Goal: Information Seeking & Learning: Learn about a topic

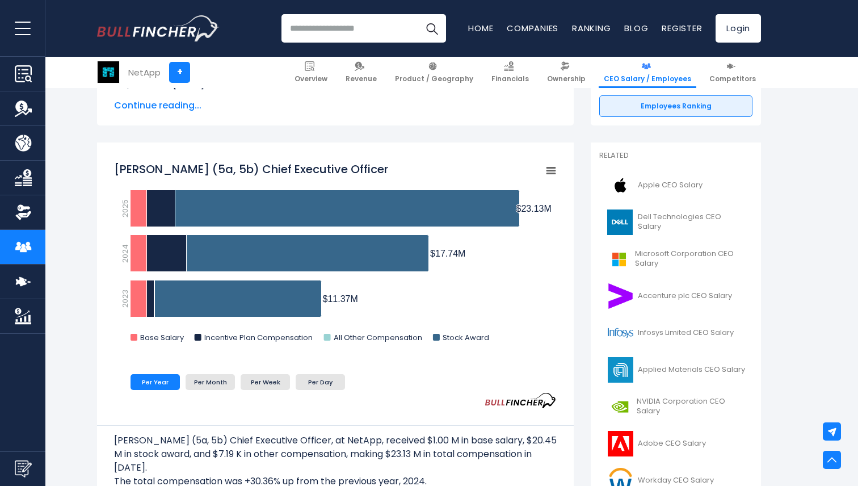
scroll to position [244, 0]
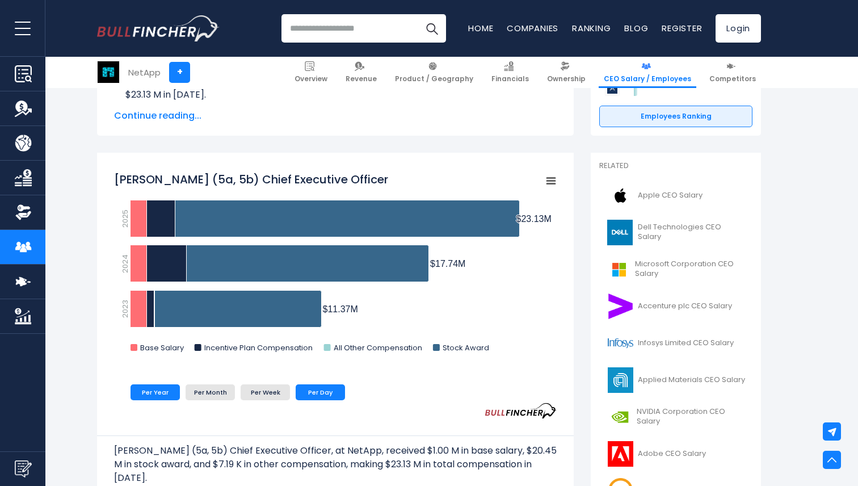
click at [312, 395] on li "Per Day" at bounding box center [320, 392] width 49 height 16
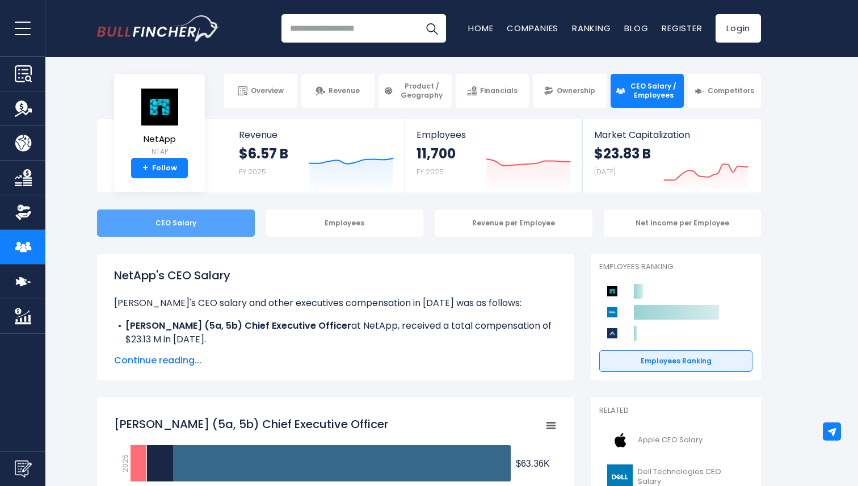
click at [214, 227] on div "CEO Salary" at bounding box center [176, 222] width 158 height 27
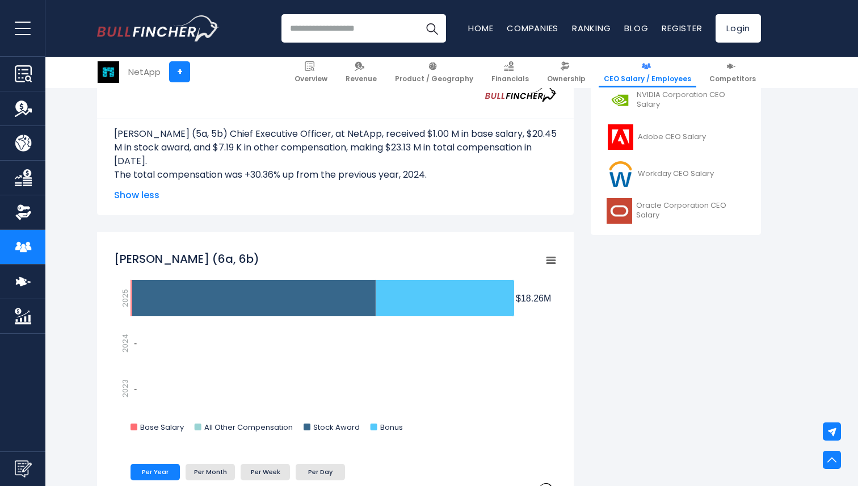
scroll to position [563, 0]
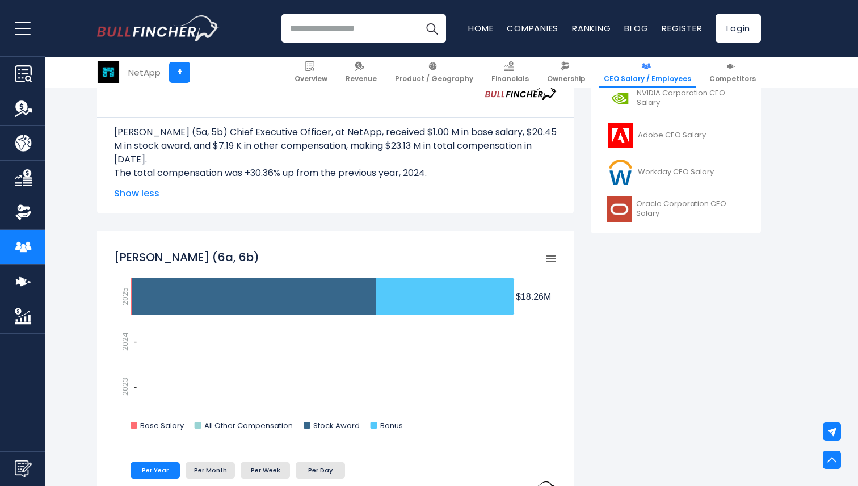
click at [120, 256] on tspan "Wissam Jabre (6a, 6b)" at bounding box center [186, 257] width 145 height 16
drag, startPoint x: 115, startPoint y: 257, endPoint x: 174, endPoint y: 254, distance: 59.1
click at [174, 254] on tspan "Wissam Jabre (6a, 6b)" at bounding box center [186, 257] width 145 height 16
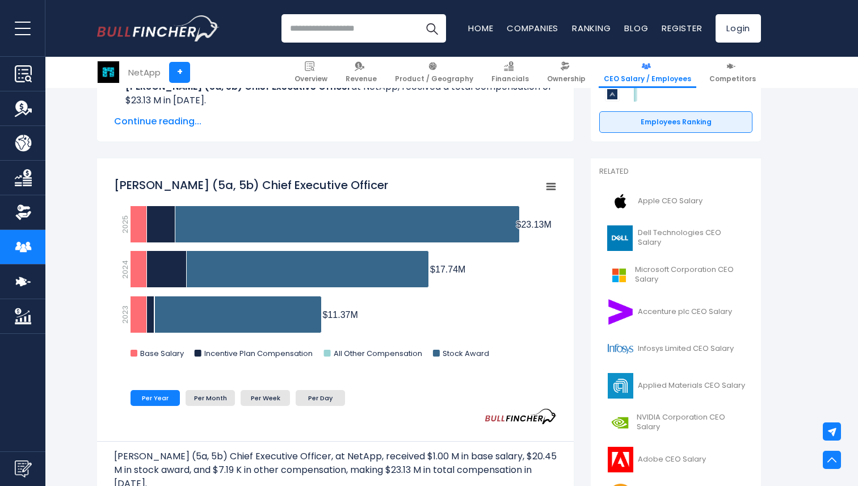
scroll to position [0, 0]
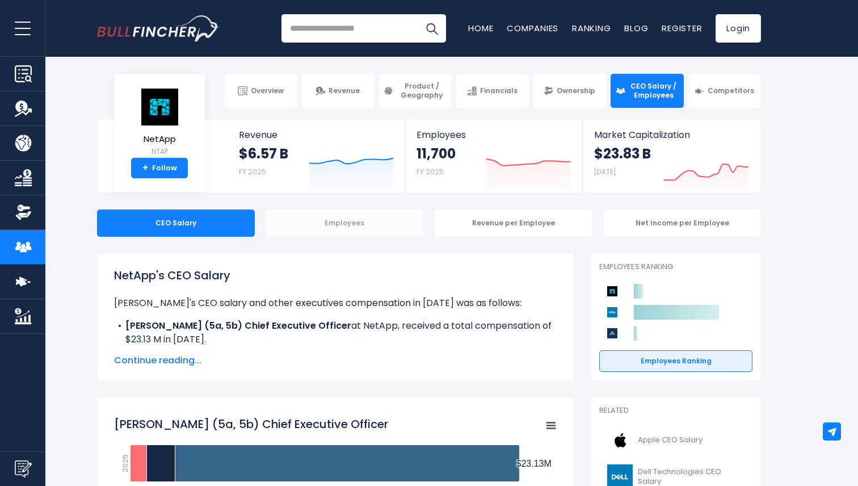
click at [319, 222] on div "Employees" at bounding box center [345, 222] width 158 height 27
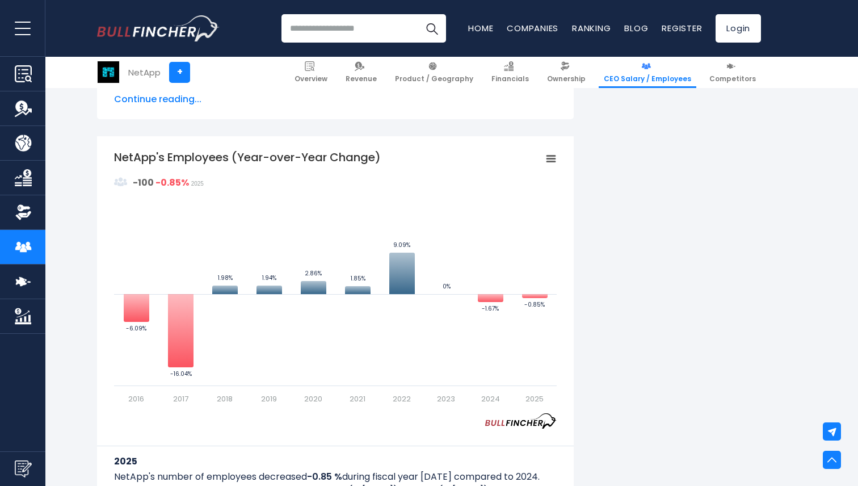
scroll to position [16, 0]
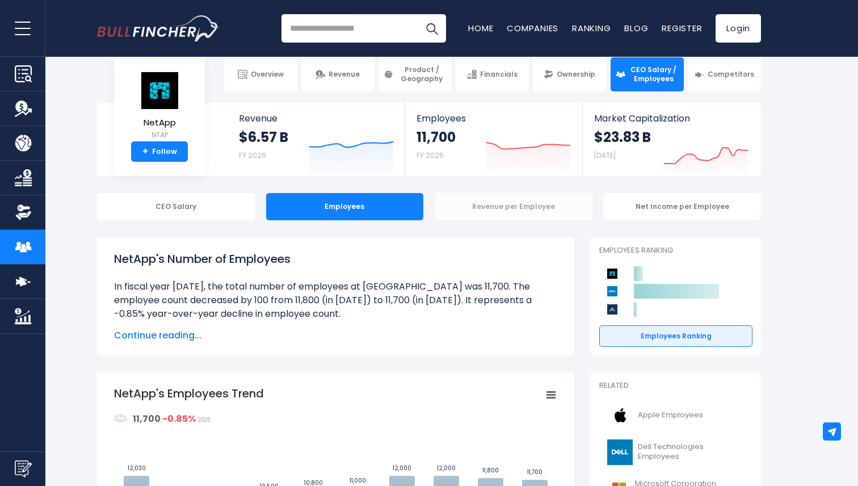
click at [529, 205] on div "Revenue per Employee" at bounding box center [514, 206] width 158 height 27
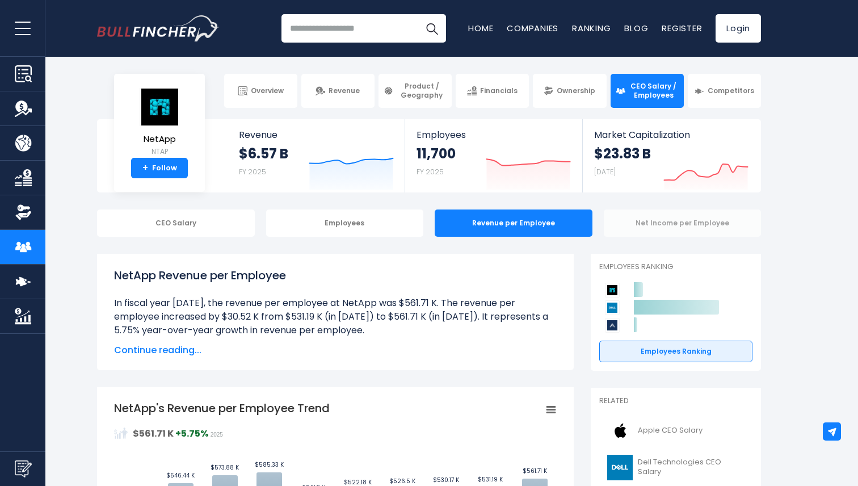
click at [684, 218] on div "Net Income per Employee" at bounding box center [683, 222] width 158 height 27
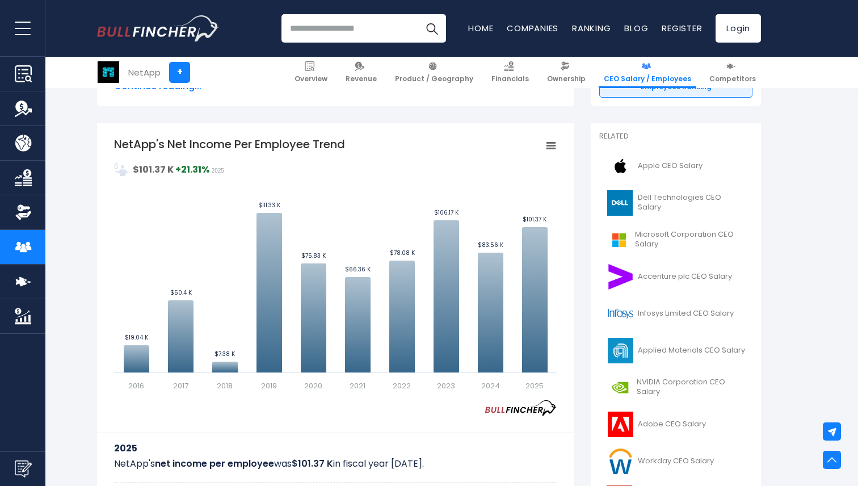
scroll to position [267, 0]
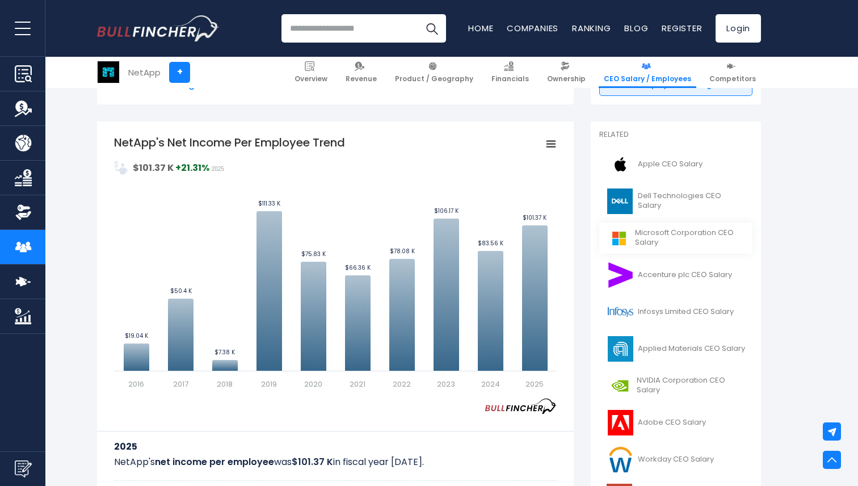
click at [675, 233] on span "Microsoft Corporation CEO Salary" at bounding box center [690, 237] width 111 height 19
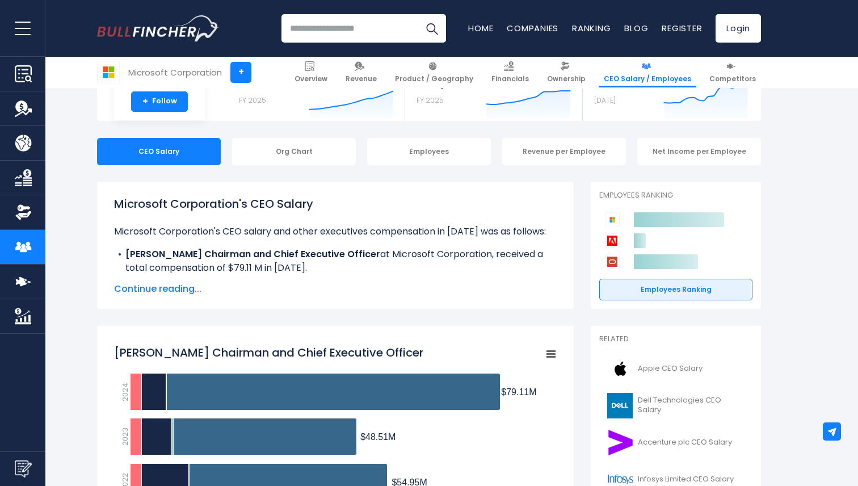
scroll to position [133, 0]
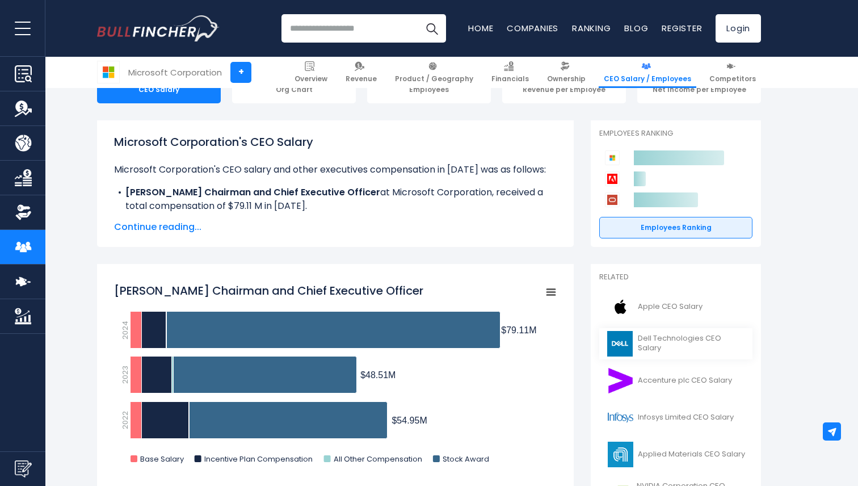
click at [681, 343] on span "Dell Technologies CEO Salary" at bounding box center [692, 343] width 108 height 19
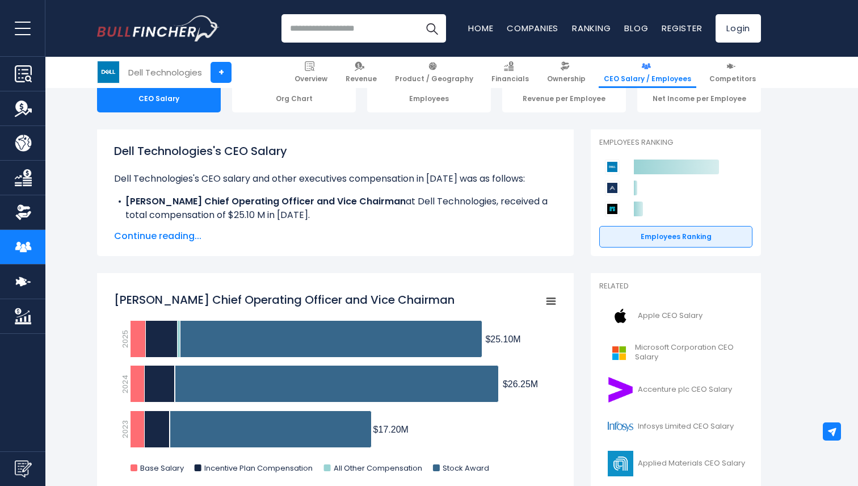
scroll to position [129, 0]
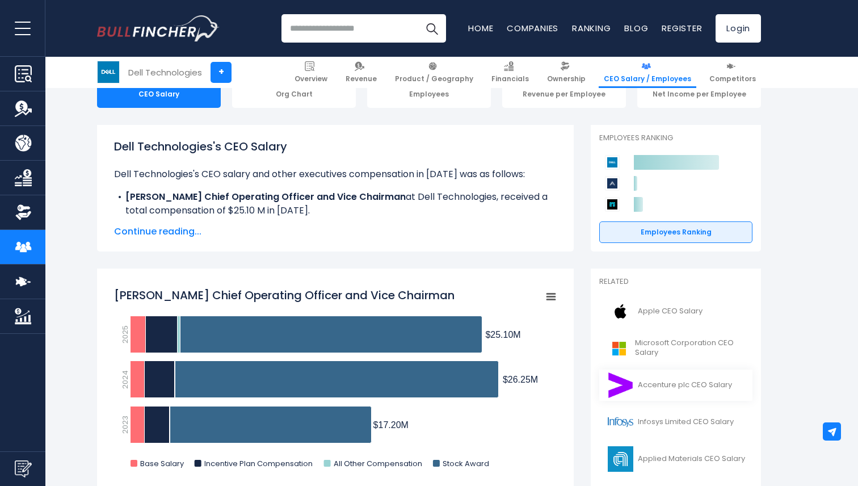
click at [656, 386] on span "Accenture plc CEO Salary" at bounding box center [685, 385] width 94 height 10
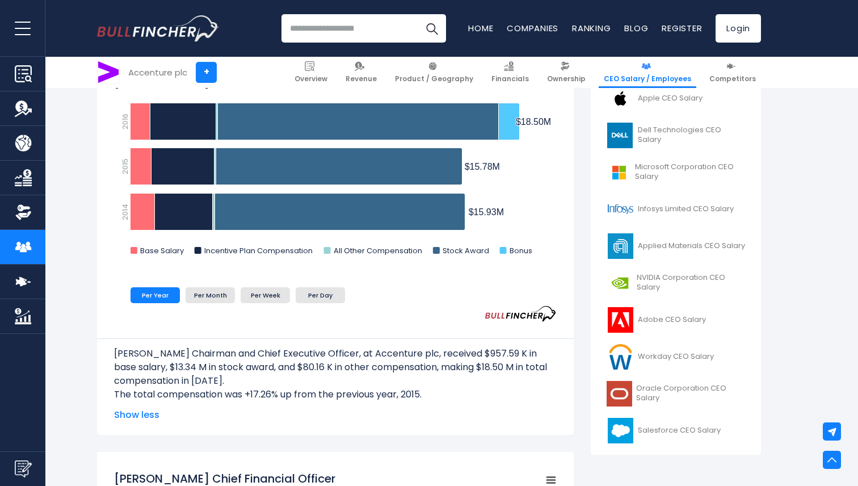
scroll to position [344, 0]
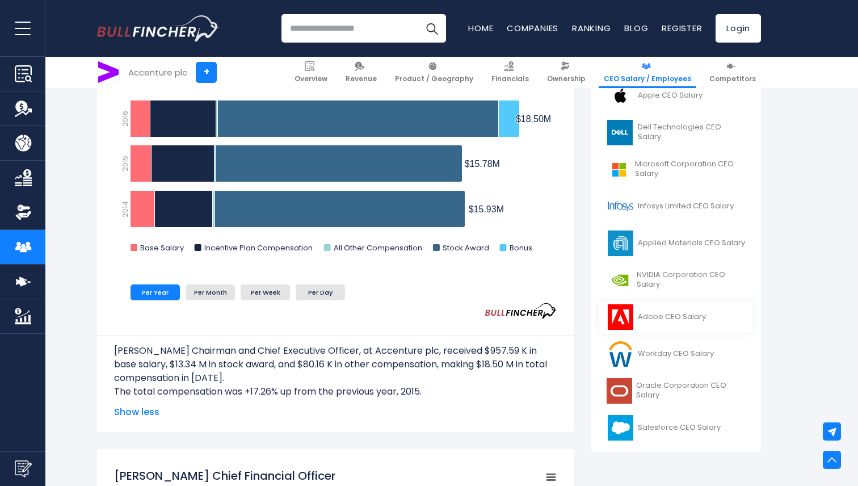
click at [671, 315] on span "Adobe CEO Salary" at bounding box center [672, 317] width 68 height 10
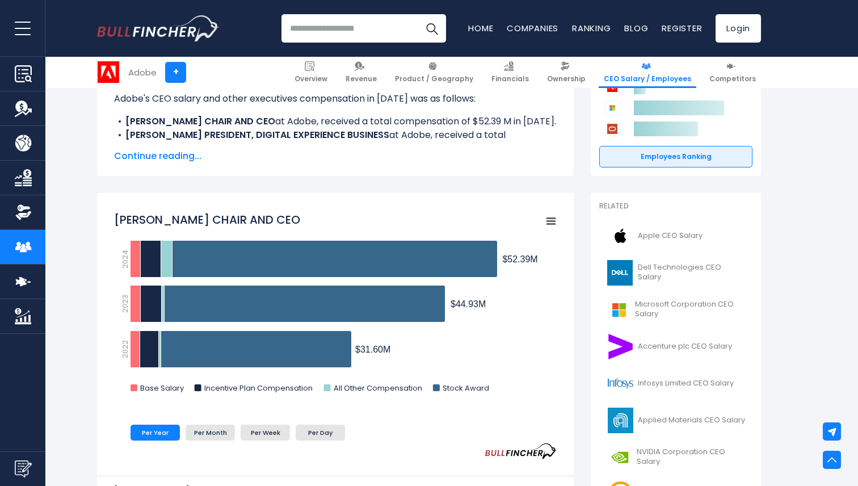
scroll to position [391, 0]
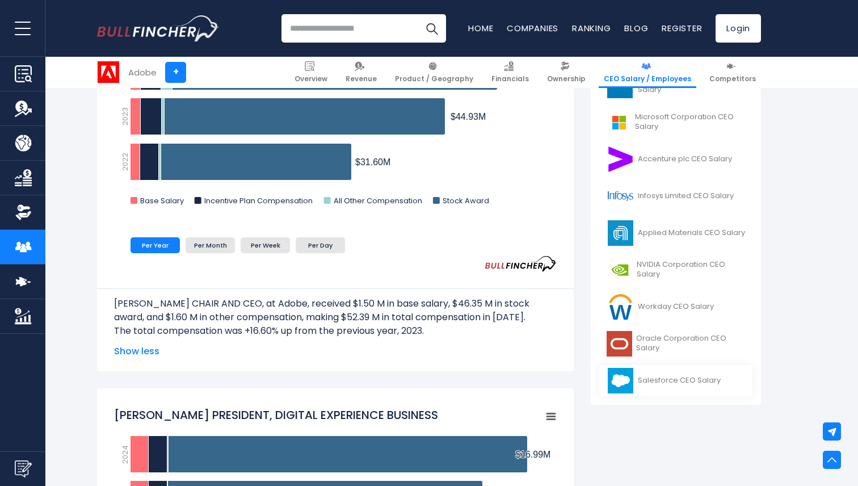
click at [626, 381] on img at bounding box center [620, 381] width 28 height 26
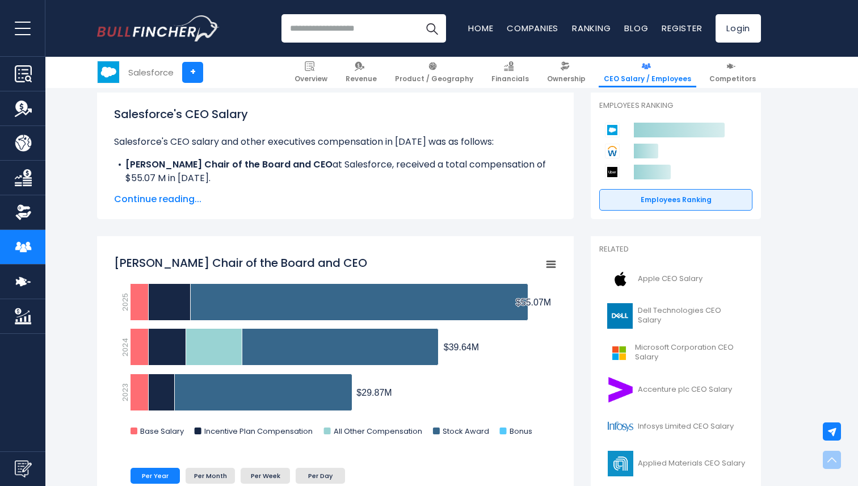
scroll to position [161, 0]
